Goal: Obtain resource: Download file/media

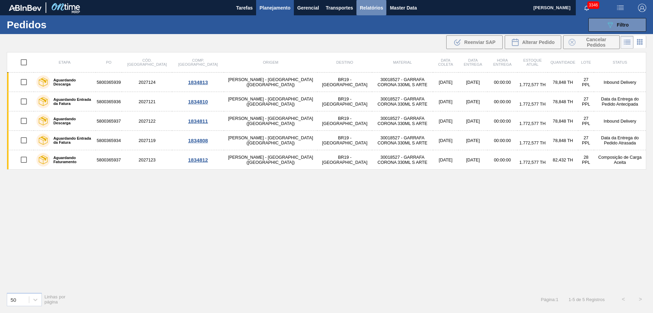
click at [366, 11] on span "Relatórios" at bounding box center [371, 8] width 23 height 8
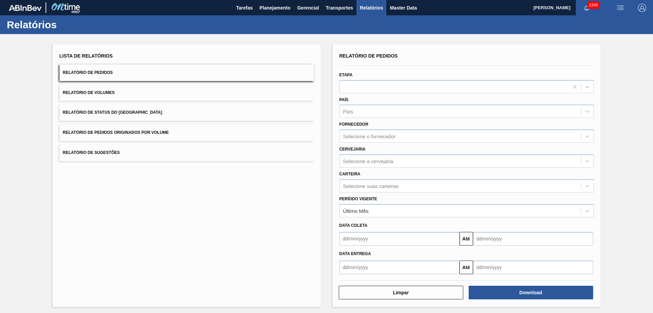
click at [138, 126] on button "Relatório de Pedidos Originados por Volume" at bounding box center [187, 132] width 254 height 17
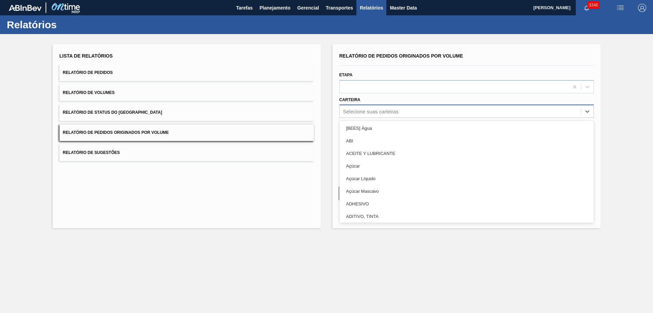
click at [341, 115] on div "Selecione suas carteiras" at bounding box center [460, 111] width 241 height 10
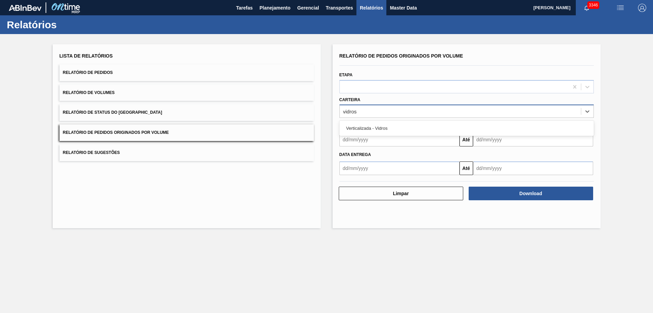
type input "vidro"
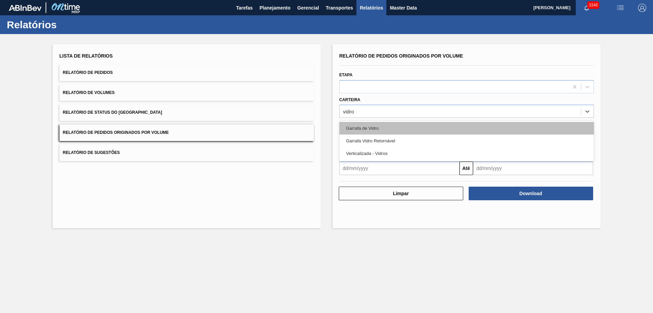
click at [366, 125] on div "Garrafa de Vidro" at bounding box center [467, 128] width 254 height 13
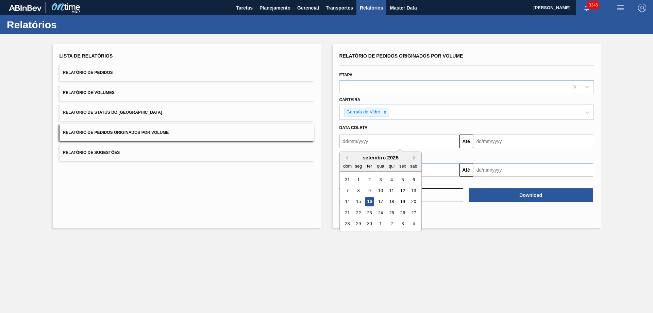
click at [419, 143] on input "text" at bounding box center [400, 141] width 120 height 14
click at [356, 181] on div "1" at bounding box center [358, 179] width 9 height 9
type input "[DATE]"
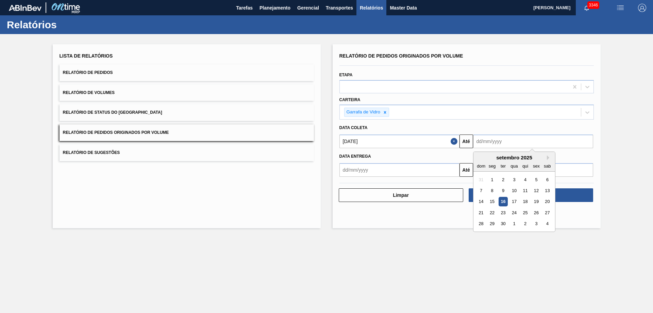
click at [487, 139] on input "text" at bounding box center [533, 141] width 120 height 14
click at [516, 199] on div "17" at bounding box center [514, 201] width 9 height 9
type input "[DATE]"
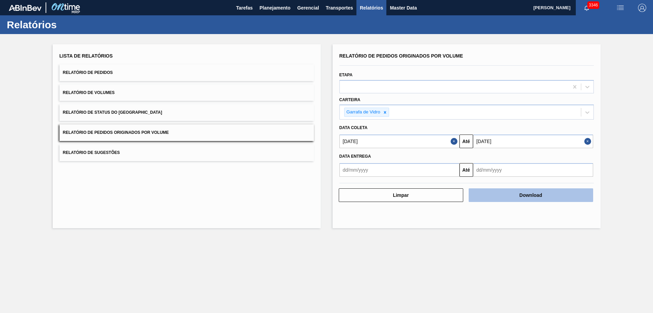
click at [511, 195] on button "Download" at bounding box center [531, 195] width 125 height 14
